Goal: Task Accomplishment & Management: Manage account settings

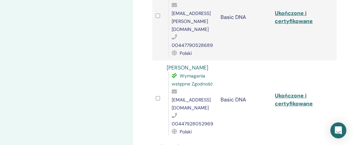
scroll to position [216, 0]
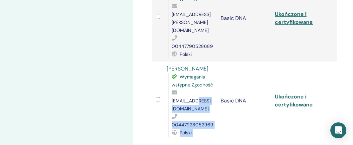
drag, startPoint x: 217, startPoint y: 84, endPoint x: 194, endPoint y: 85, distance: 23.6
click at [194, 85] on tr "KATARZYNA TALALAJ Wymagania wstępne Zgodność ktalalaj@hotmail.com 0044792805296…" at bounding box center [244, 101] width 184 height 78
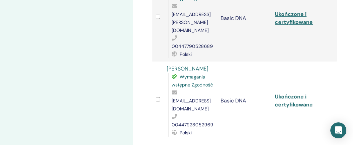
click at [228, 89] on td "Basic DNA" at bounding box center [244, 101] width 54 height 78
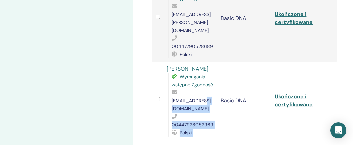
drag, startPoint x: 218, startPoint y: 83, endPoint x: 201, endPoint y: 82, distance: 16.6
click at [201, 82] on tr "KATARZYNA TALALAJ Wymagania wstępne Zgodność ktalalaj@hotmail.com 0044792805296…" at bounding box center [244, 101] width 184 height 78
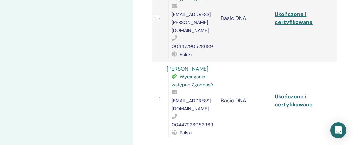
click at [196, 98] on span "ktalalaj@hotmail.com" at bounding box center [191, 105] width 39 height 14
drag, startPoint x: 217, startPoint y: 84, endPoint x: 171, endPoint y: 82, distance: 46.6
click at [170, 82] on div "Wymagania wstępne Zgodność ktalalaj@hotmail.com 00447928052969 Polski" at bounding box center [191, 105] width 46 height 64
copy span "ktalalaj@hotmail.com"
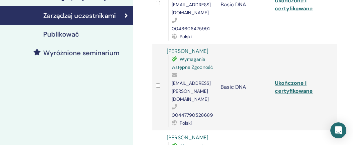
scroll to position [146, 0]
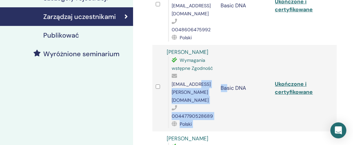
drag, startPoint x: 227, startPoint y: 76, endPoint x: 197, endPoint y: 77, distance: 30.9
click at [197, 77] on tr "Beata Lyons Wymagania wstępne Zgodność beata.lyons@icloud.com 00447790528689 Po…" at bounding box center [244, 88] width 184 height 86
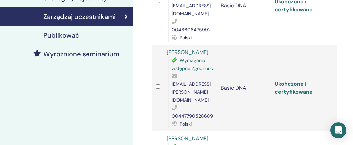
click at [233, 83] on td "Basic DNA" at bounding box center [244, 88] width 54 height 86
drag, startPoint x: 172, startPoint y: 75, endPoint x: 224, endPoint y: 78, distance: 52.3
click at [210, 81] on span "beata.lyons@icloud.com" at bounding box center [191, 92] width 39 height 22
copy span "beata.lyons@icloud.com"
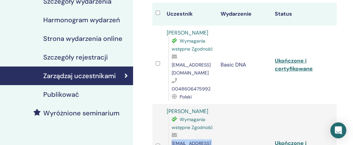
scroll to position [86, 0]
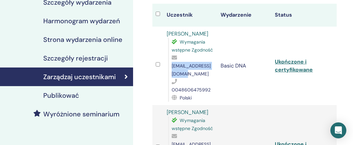
drag, startPoint x: 172, startPoint y: 65, endPoint x: 217, endPoint y: 67, distance: 45.9
click at [210, 67] on span "bozenaroz1@interia.pl" at bounding box center [191, 70] width 39 height 14
copy span "bozenaroz1@interia.pl"
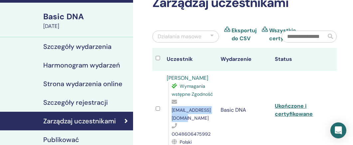
scroll to position [0, 0]
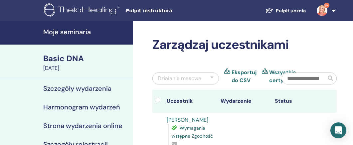
click at [77, 33] on h4 "Moje seminaria" at bounding box center [86, 32] width 86 height 8
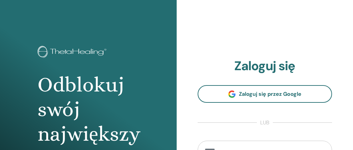
scroll to position [3, 0]
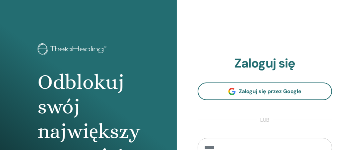
type input "**********"
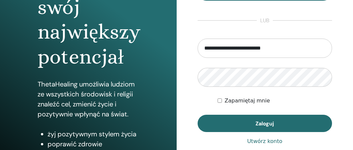
scroll to position [102, 0]
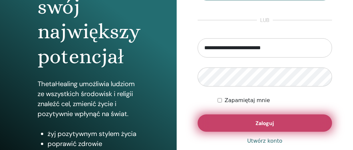
click at [268, 126] on span "Zaloguj" at bounding box center [264, 123] width 18 height 7
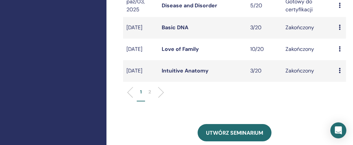
scroll to position [262, 0]
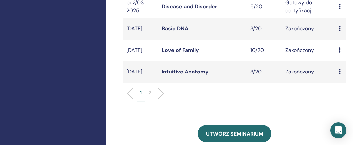
click at [149, 96] on p "2" at bounding box center [149, 92] width 3 height 7
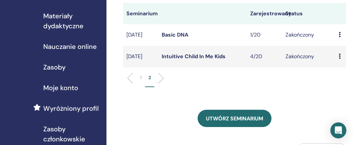
scroll to position [99, 0]
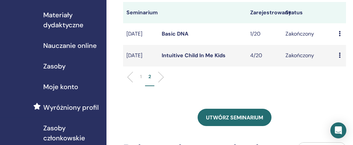
click at [178, 37] on link "Basic DNA" at bounding box center [175, 33] width 27 height 7
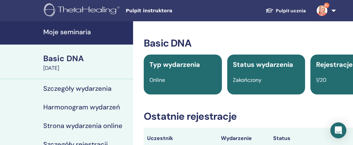
click at [83, 31] on h4 "Moje seminaria" at bounding box center [86, 32] width 86 height 8
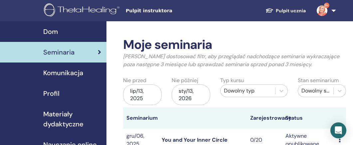
click at [136, 91] on div "lip/13, 2025" at bounding box center [142, 94] width 39 height 21
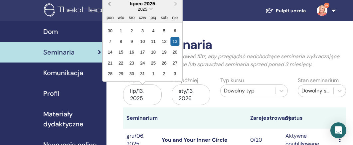
click at [109, 2] on span "Previous Month" at bounding box center [109, 3] width 0 height 7
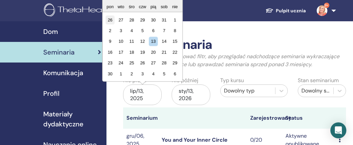
click at [110, 18] on div "26" at bounding box center [109, 19] width 9 height 9
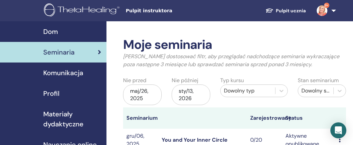
click at [140, 90] on div "maj/26, 2025" at bounding box center [142, 94] width 39 height 21
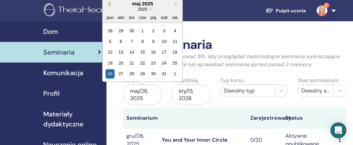
click at [109, 2] on span "Previous Month" at bounding box center [109, 3] width 0 height 7
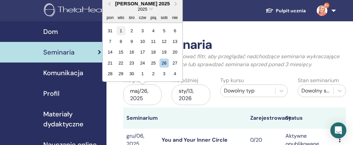
click at [120, 29] on div "1" at bounding box center [120, 30] width 9 height 9
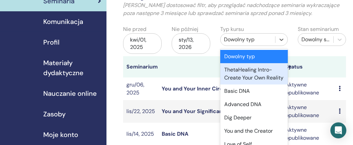
scroll to position [52, 0]
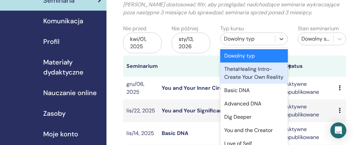
click at [280, 45] on div "option ThetaHealing Intro- Create Your Own Reality focused, 2 of 22. 22 results…" at bounding box center [253, 39] width 67 height 13
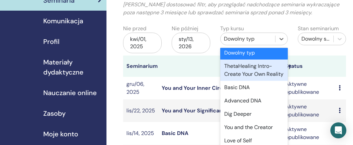
scroll to position [4, 0]
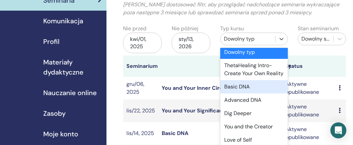
click at [264, 93] on div "Basic DNA" at bounding box center [253, 86] width 67 height 13
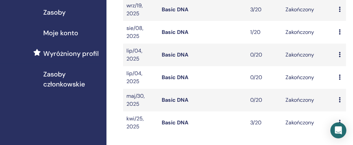
scroll to position [156, 0]
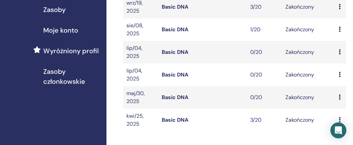
click at [178, 118] on link "Basic DNA" at bounding box center [175, 119] width 27 height 7
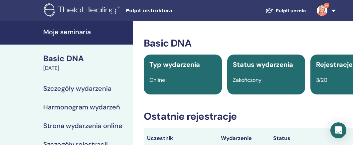
click at [84, 31] on h4 "Moje seminaria" at bounding box center [86, 32] width 86 height 8
